Goal: Task Accomplishment & Management: Manage account settings

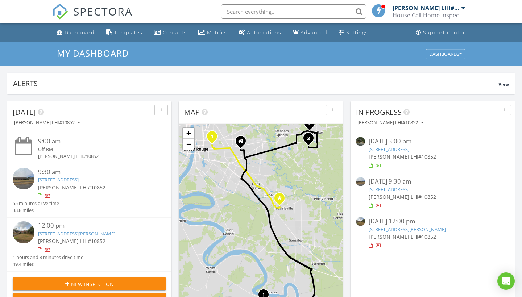
click at [409, 16] on div "House Call Home Inspection" at bounding box center [428, 15] width 72 height 7
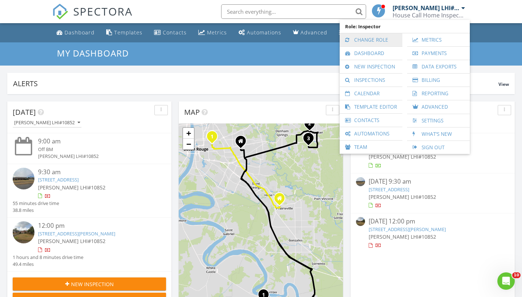
click at [360, 44] on link "Change Role" at bounding box center [370, 39] width 55 height 13
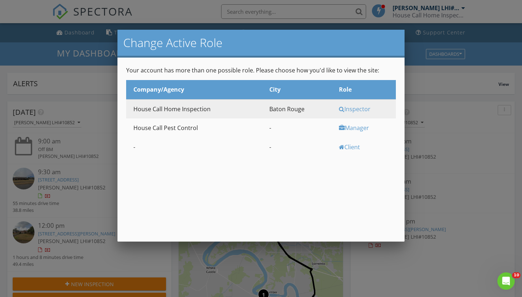
click at [354, 126] on div "Manager" at bounding box center [366, 128] width 55 height 8
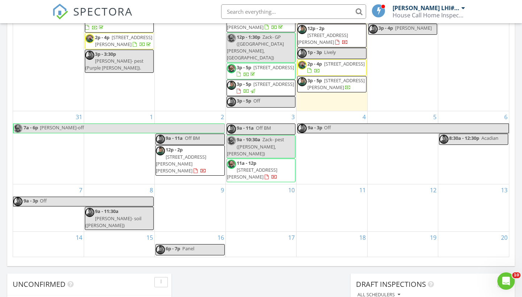
scroll to position [368, 0]
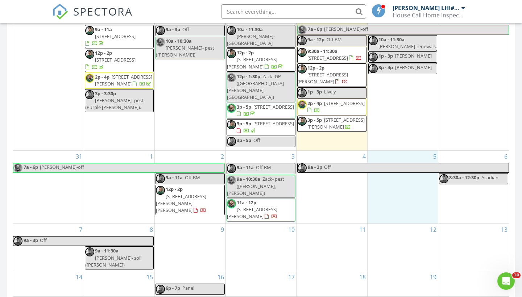
click at [394, 188] on div "5" at bounding box center [402, 187] width 70 height 73
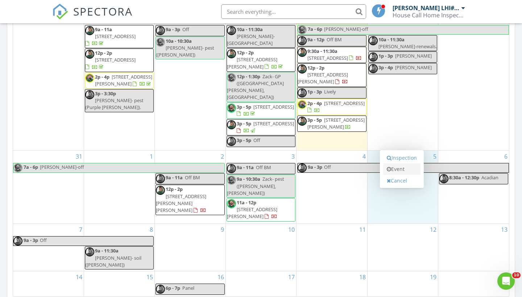
click at [393, 167] on link "Event" at bounding box center [401, 169] width 37 height 12
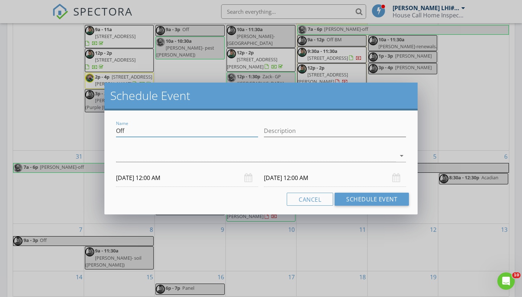
drag, startPoint x: 142, startPoint y: 131, endPoint x: 105, endPoint y: 131, distance: 37.7
click at [105, 131] on div "Name Off Description arrow_drop_down [DATE] 12:00 AM [DATE] 12:00 AM Cancel Sch…" at bounding box center [260, 163] width 313 height 104
type input "Zack- pest"
click at [134, 154] on div at bounding box center [256, 156] width 280 height 12
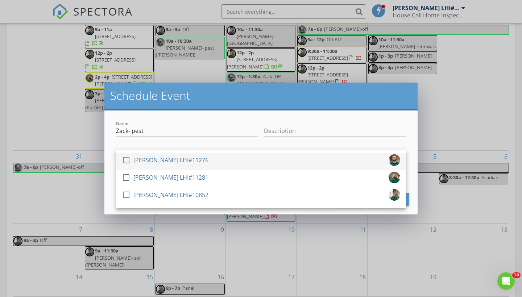
click at [140, 166] on div "[PERSON_NAME] LHI#11276" at bounding box center [170, 160] width 75 height 12
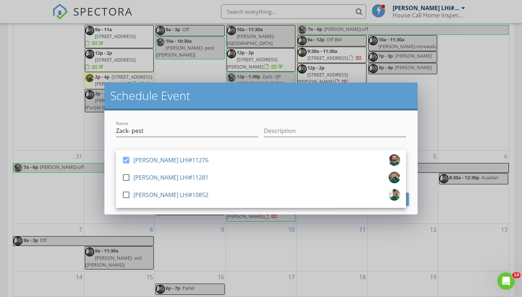
click at [214, 117] on div "Name [PERSON_NAME]- pest Description check_box [PERSON_NAME] LHI#11276 check_bo…" at bounding box center [260, 163] width 313 height 104
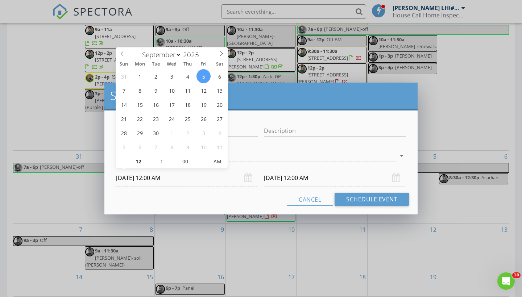
click at [178, 176] on input "[DATE] 12:00 AM" at bounding box center [187, 178] width 142 height 18
type input "01"
type input "[DATE] 1:00 AM"
click at [158, 158] on span at bounding box center [157, 157] width 5 height 7
type input "02"
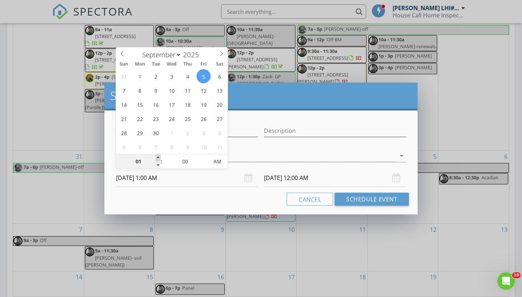
type input "[DATE] 2:00 AM"
click at [158, 158] on span at bounding box center [157, 157] width 5 height 7
type input "[DATE] 2:00 AM"
type input "[DATE] 2:00 PM"
click at [219, 192] on div "Name [PERSON_NAME]- pest Description check_box [PERSON_NAME] LHI#11276 check_bo…" at bounding box center [260, 163] width 313 height 104
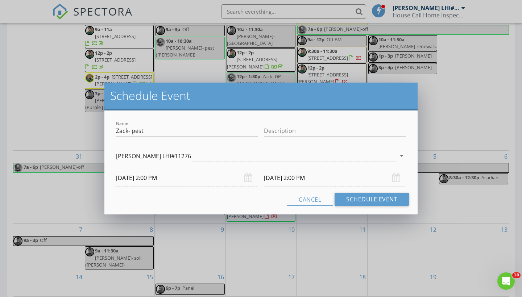
click at [279, 178] on input "[DATE] 2:00 PM" at bounding box center [335, 178] width 142 height 18
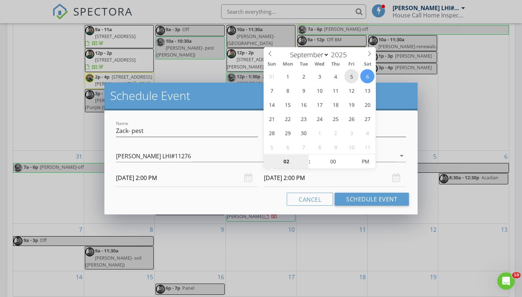
type input "[DATE] 2:00 PM"
type input "05"
type input "[DATE] 2:05 PM"
click at [353, 157] on span at bounding box center [352, 157] width 5 height 7
type input "10"
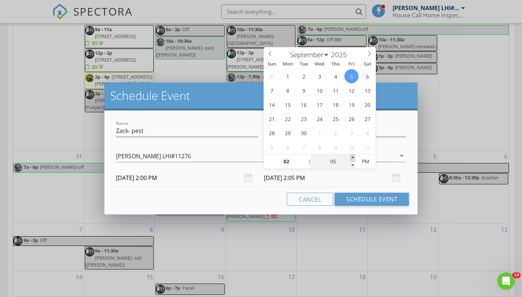
type input "[DATE] 2:10 PM"
click at [353, 157] on span at bounding box center [352, 157] width 5 height 7
type input "15"
type input "[DATE] 2:15 PM"
click at [353, 157] on span at bounding box center [352, 157] width 5 height 7
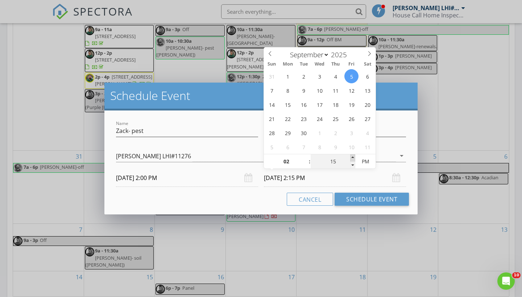
type input "20"
type input "[DATE] 2:20 PM"
click at [353, 157] on span at bounding box center [352, 157] width 5 height 7
type input "25"
type input "[DATE] 2:25 PM"
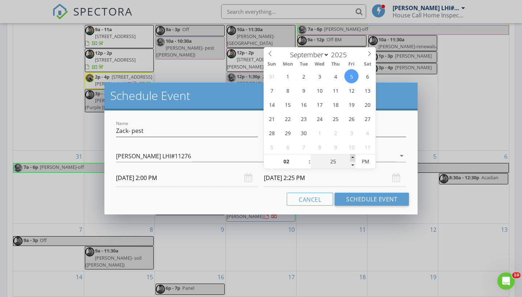
click at [353, 157] on span at bounding box center [352, 157] width 5 height 7
type input "30"
type input "[DATE] 2:30 PM"
click at [353, 157] on span at bounding box center [352, 157] width 5 height 7
click at [357, 201] on button "Schedule Event" at bounding box center [371, 199] width 74 height 13
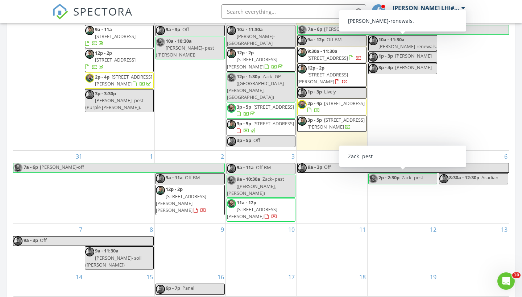
click at [413, 11] on div "[PERSON_NAME] LHI#10852" at bounding box center [425, 7] width 67 height 7
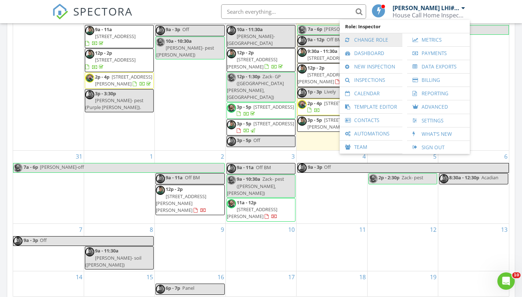
click at [366, 42] on link "Change Role" at bounding box center [370, 39] width 55 height 13
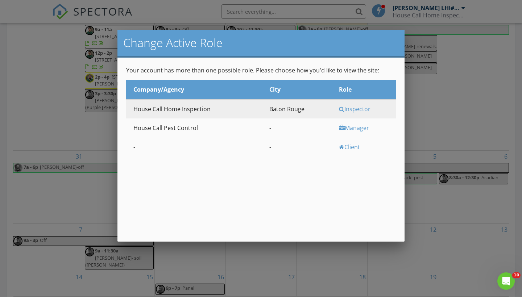
click at [354, 129] on div "Manager" at bounding box center [366, 128] width 55 height 8
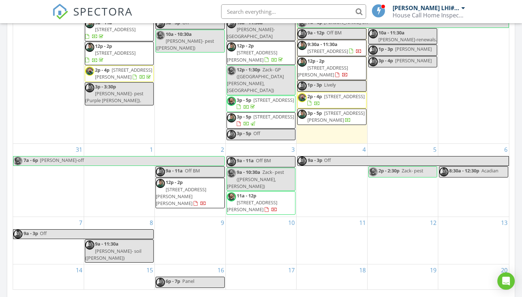
scroll to position [406, 0]
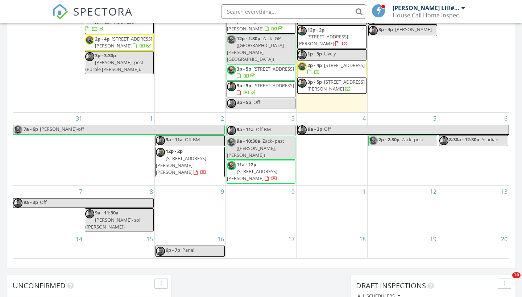
click at [390, 137] on span "2p - 2:30p" at bounding box center [388, 139] width 21 height 7
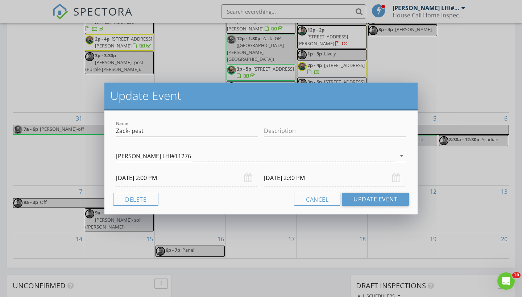
scroll to position [0, 0]
click at [165, 127] on input "Zack- pest" at bounding box center [187, 131] width 142 height 12
type input "Zack- pest (Central)"
click at [222, 198] on div "Cancel Update Event" at bounding box center [261, 199] width 296 height 13
click at [350, 201] on button "Update Event" at bounding box center [375, 199] width 67 height 13
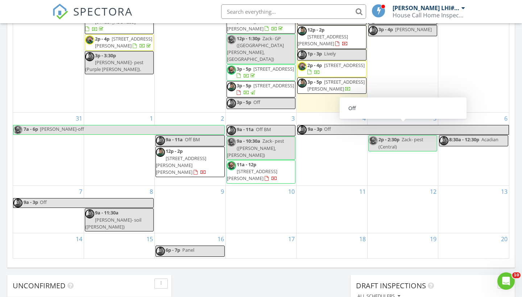
click at [405, 17] on div "House Call Home Inspection" at bounding box center [428, 15] width 72 height 7
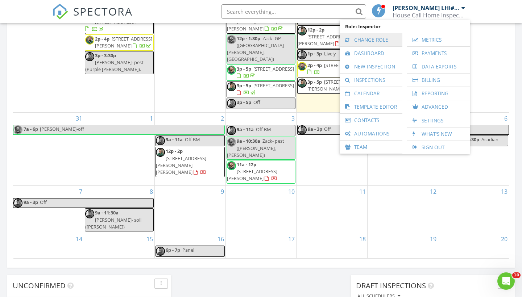
click at [367, 42] on link "Change Role" at bounding box center [370, 39] width 55 height 13
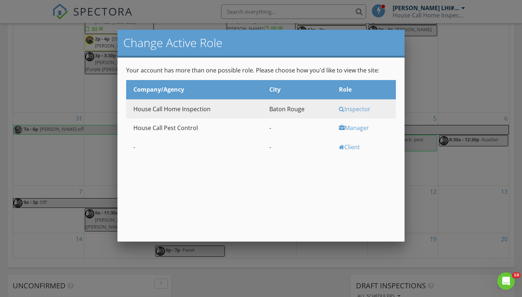
click at [357, 127] on div "Manager" at bounding box center [366, 128] width 55 height 8
